Goal: Navigation & Orientation: Find specific page/section

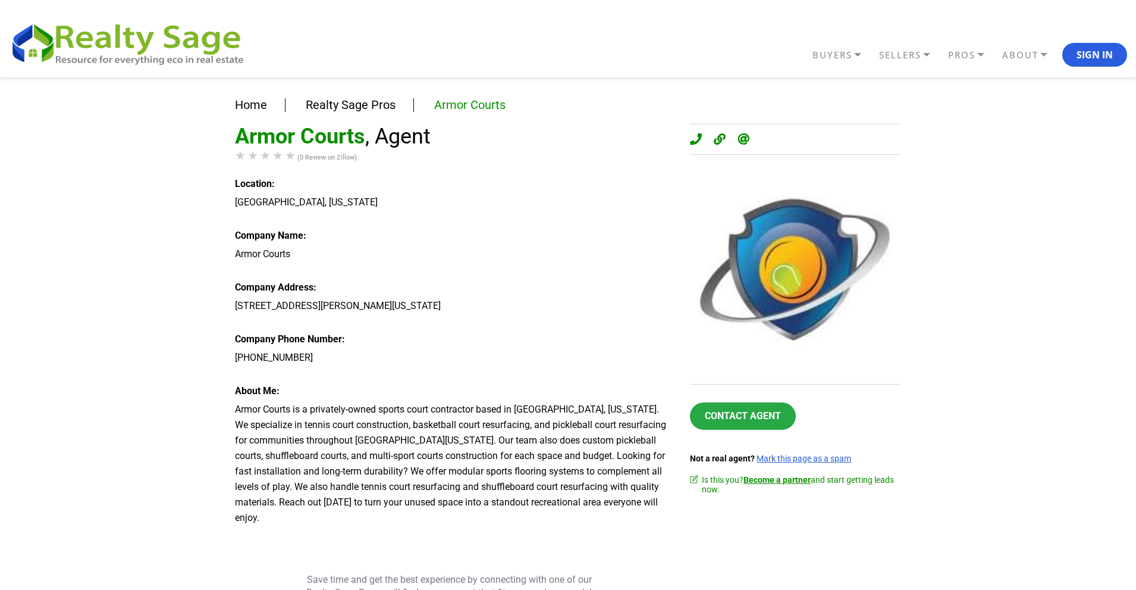
click at [26, 316] on div "Home Realty Sage Pros Armor Courts Armor Courts , Agent (0 Review on Zillow) Lo…" at bounding box center [568, 387] width 1136 height 621
click at [15, 450] on div "Home Realty Sage Pros Armor Courts Armor Courts , Agent (0 Review on Zillow) Lo…" at bounding box center [568, 387] width 1136 height 621
click at [14, 450] on div "Home Realty Sage Pros Armor Courts Armor Courts , Agent (0 Review on Zillow) Lo…" at bounding box center [568, 387] width 1136 height 621
click at [14, 449] on div "Home Realty Sage Pros Armor Courts Armor Courts , Agent (0 Review on Zillow) Lo…" at bounding box center [568, 387] width 1136 height 621
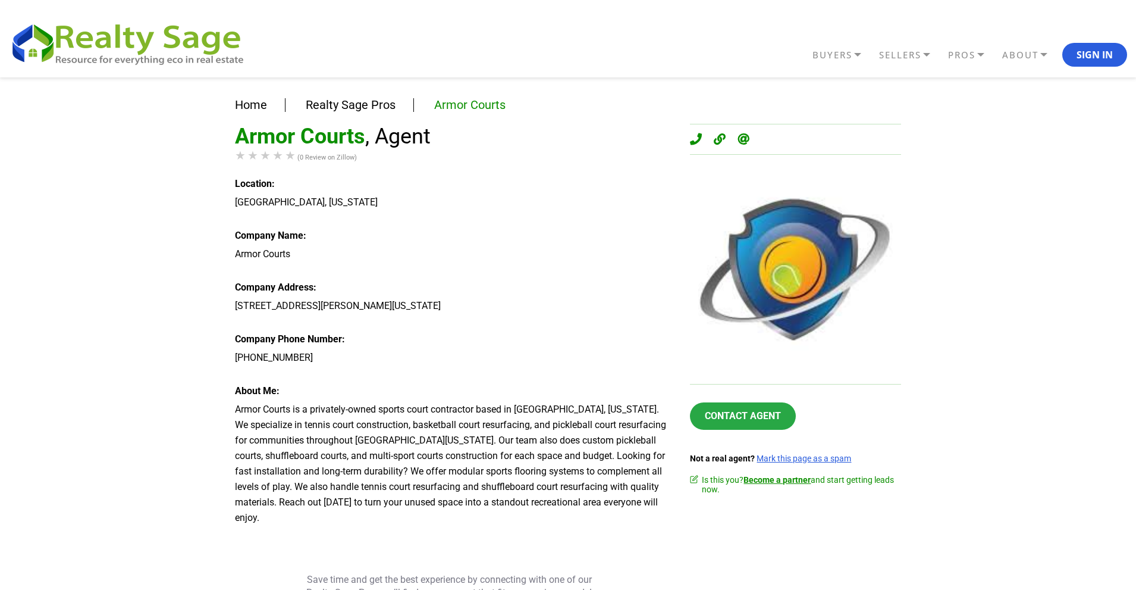
click at [14, 449] on div "Home Realty Sage Pros Armor Courts Armor Courts , Agent (0 Review on Zillow) Lo…" at bounding box center [568, 387] width 1136 height 621
click at [29, 457] on div "Home Realty Sage Pros Armor Courts Armor Courts , Agent (0 Review on Zillow) Lo…" at bounding box center [568, 387] width 1136 height 621
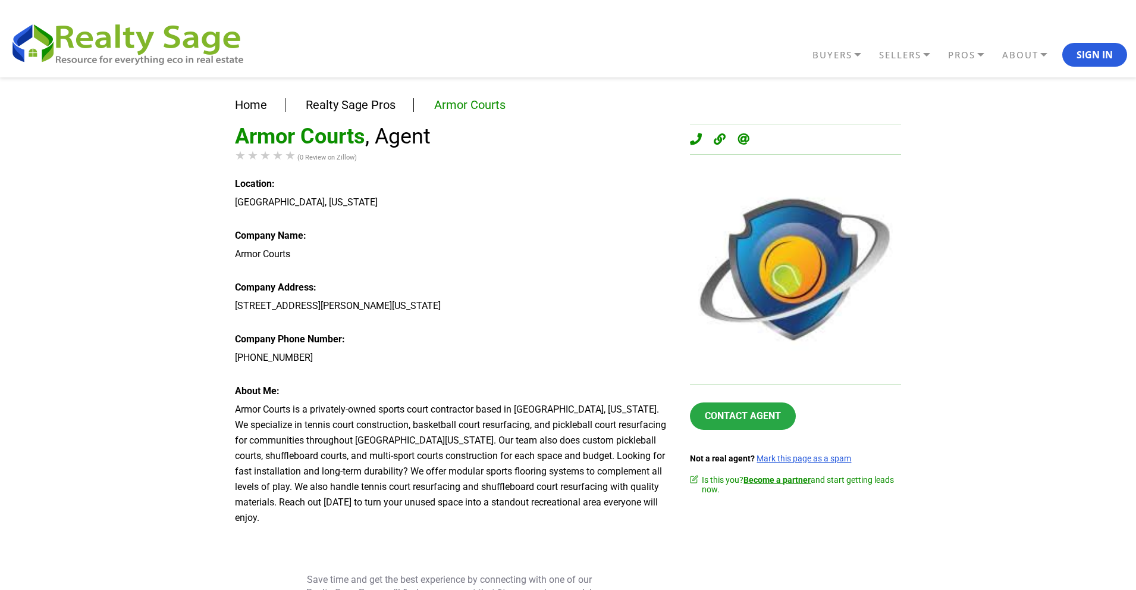
click at [29, 457] on div "Home Realty Sage Pros Armor Courts Armor Courts , Agent (0 Review on Zillow) Lo…" at bounding box center [568, 387] width 1136 height 621
drag, startPoint x: 33, startPoint y: 405, endPoint x: 140, endPoint y: 163, distance: 264.0
click at [33, 391] on div "Home Realty Sage Pros Armor Courts Armor Courts , Agent (0 Review on Zillow) Lo…" at bounding box center [568, 387] width 1136 height 621
